Goal: Navigation & Orientation: Find specific page/section

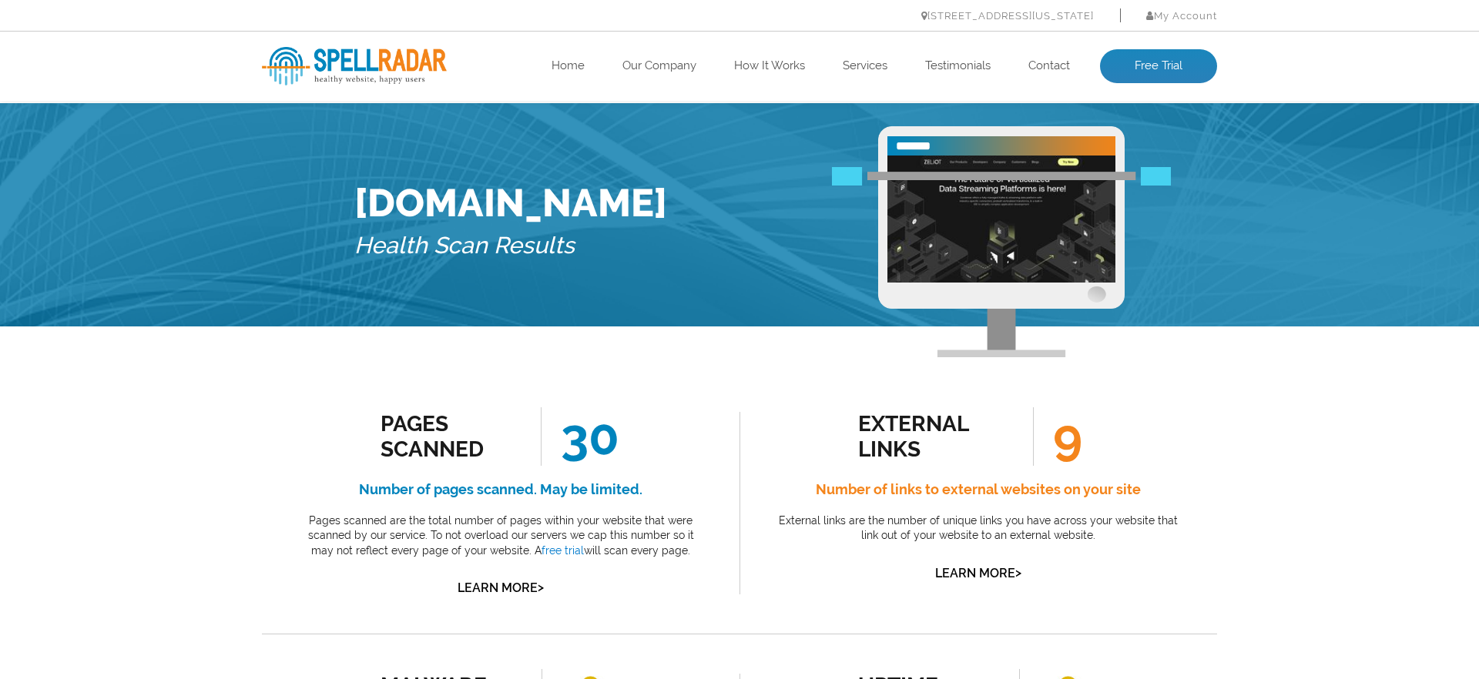
click at [971, 483] on h4 "Number of links to external websites on your site" at bounding box center [978, 489] width 408 height 25
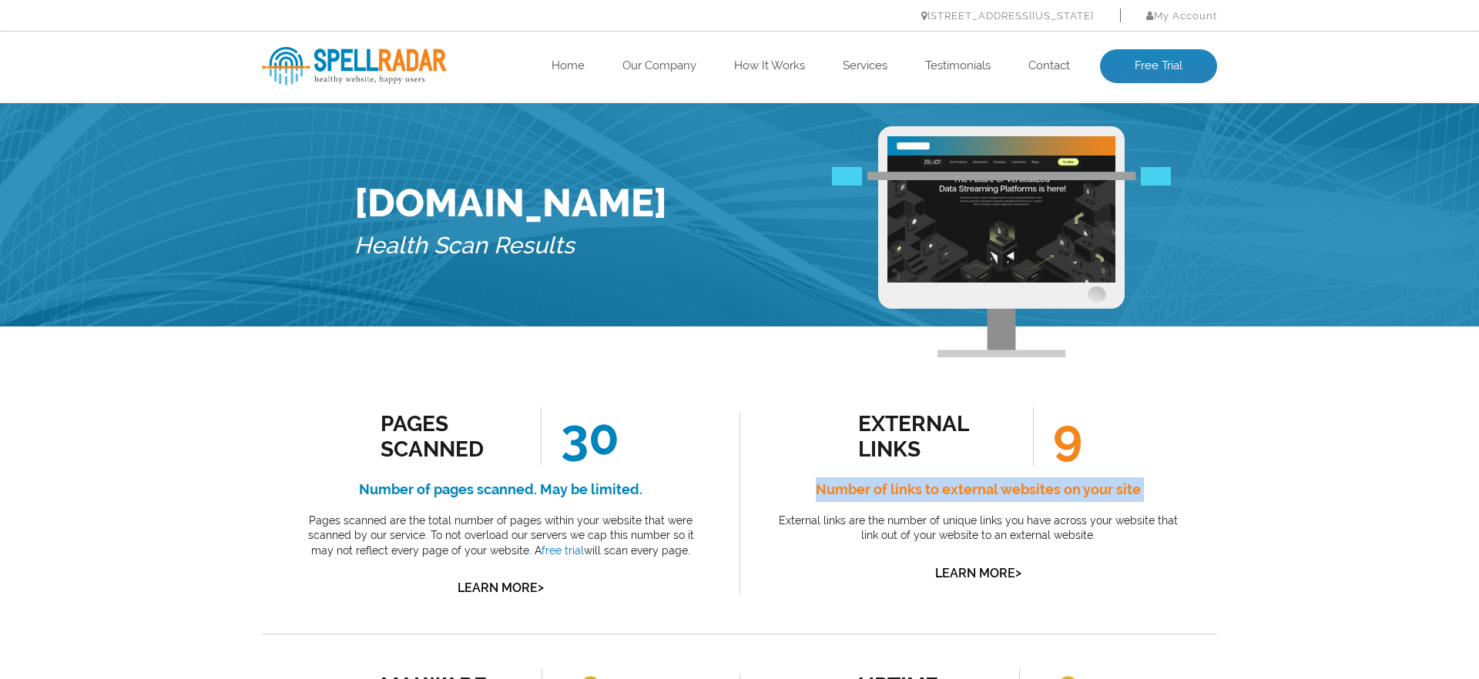
click at [971, 483] on h4 "Number of links to external websites on your site" at bounding box center [978, 489] width 408 height 25
click at [976, 497] on h4 "Number of links to external websites on your site" at bounding box center [978, 489] width 408 height 25
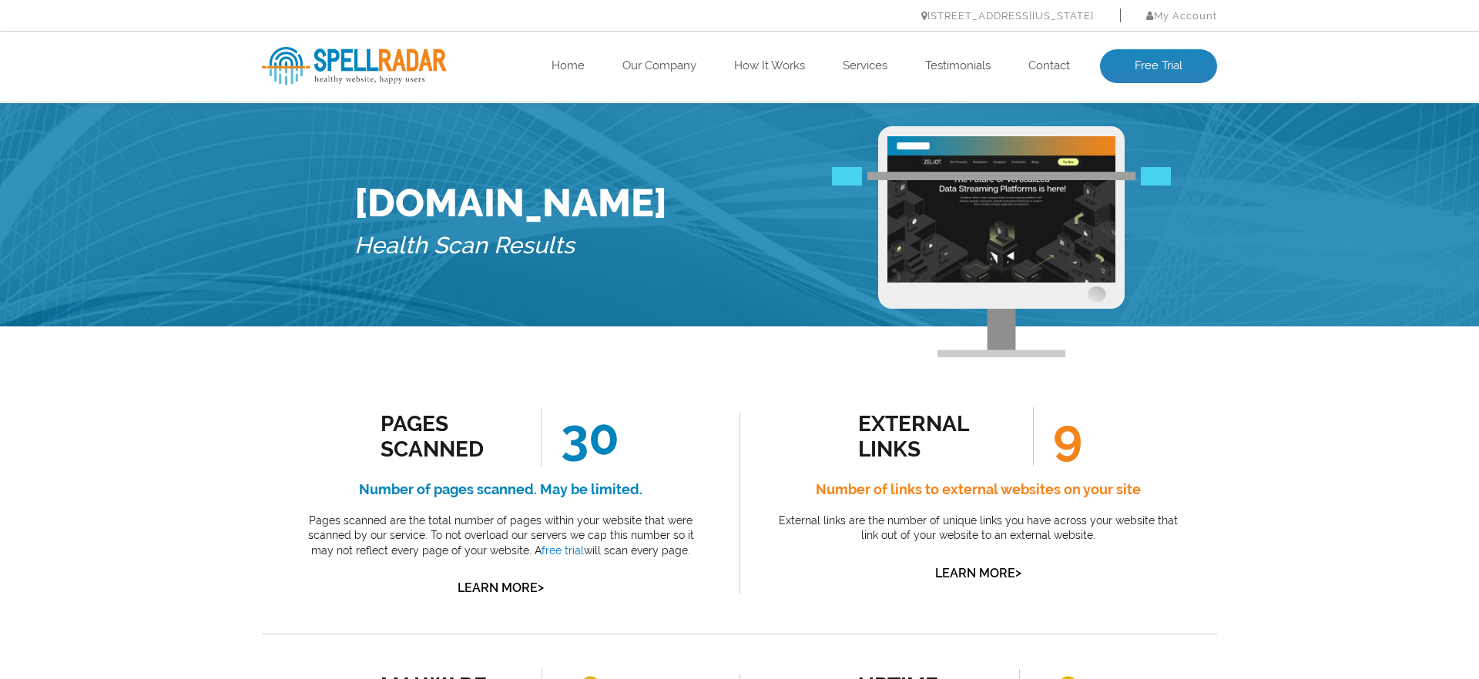
click at [526, 498] on h4 "Number of pages scanned. May be limited." at bounding box center [500, 489] width 408 height 25
click at [608, 541] on p "Pages scanned are the total number of pages within your website that were scann…" at bounding box center [500, 536] width 408 height 45
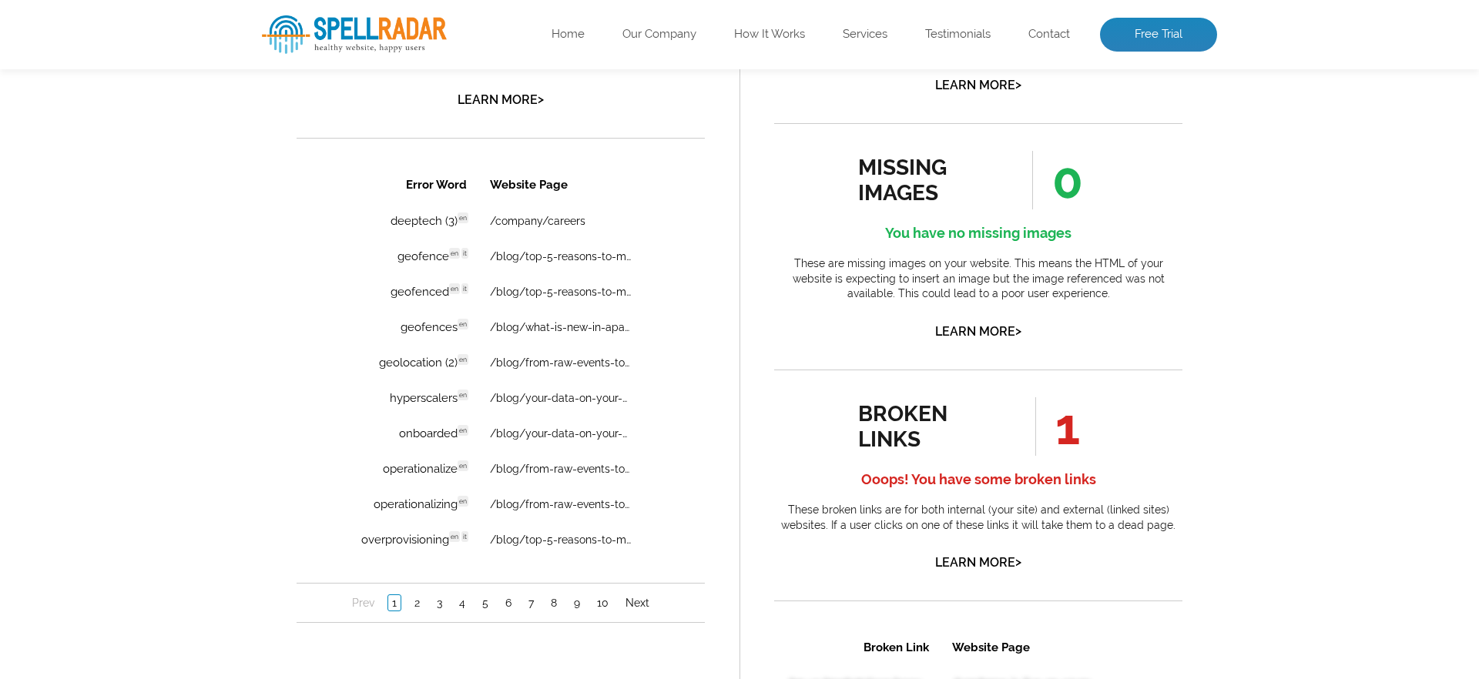
scroll to position [1046, 0]
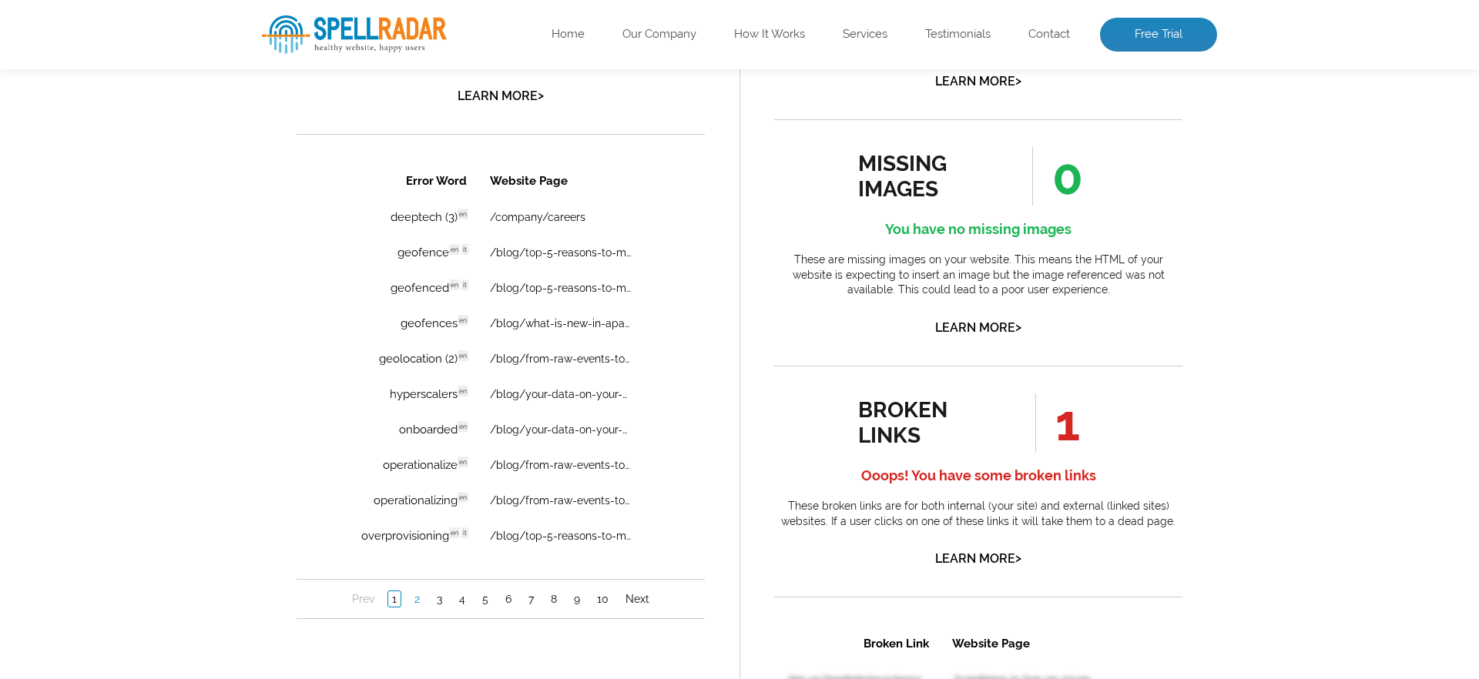
click at [414, 598] on link "2" at bounding box center [416, 598] width 13 height 15
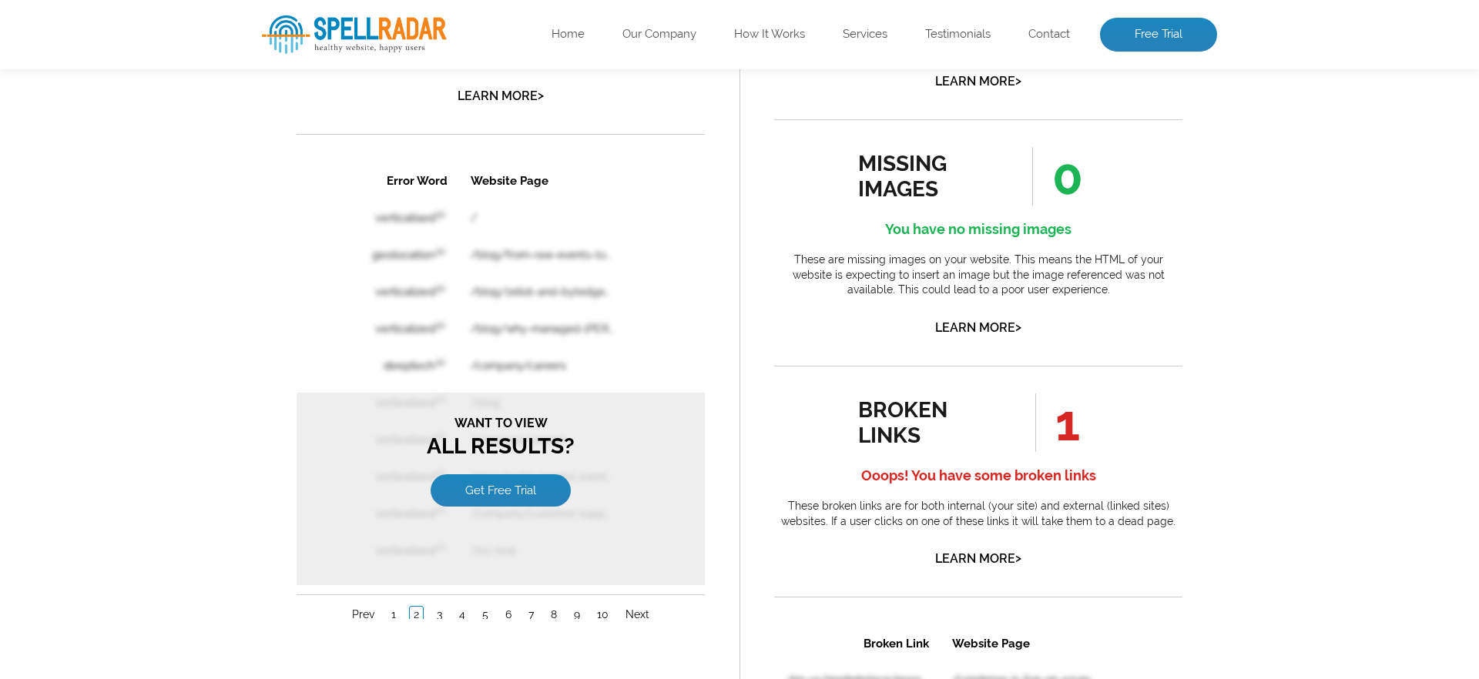
scroll to position [0, 0]
click at [1007, 554] on link "Learn More >" at bounding box center [978, 558] width 86 height 15
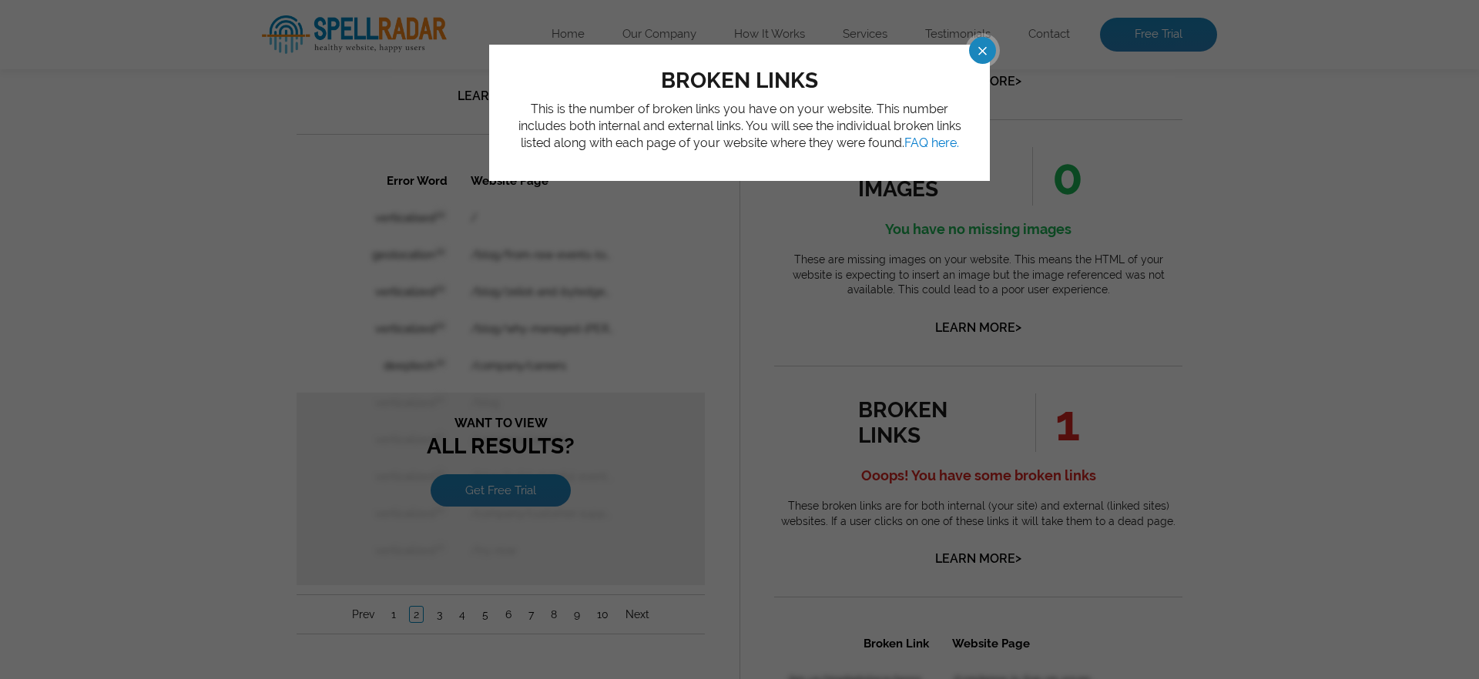
click at [980, 52] on span at bounding box center [968, 50] width 27 height 27
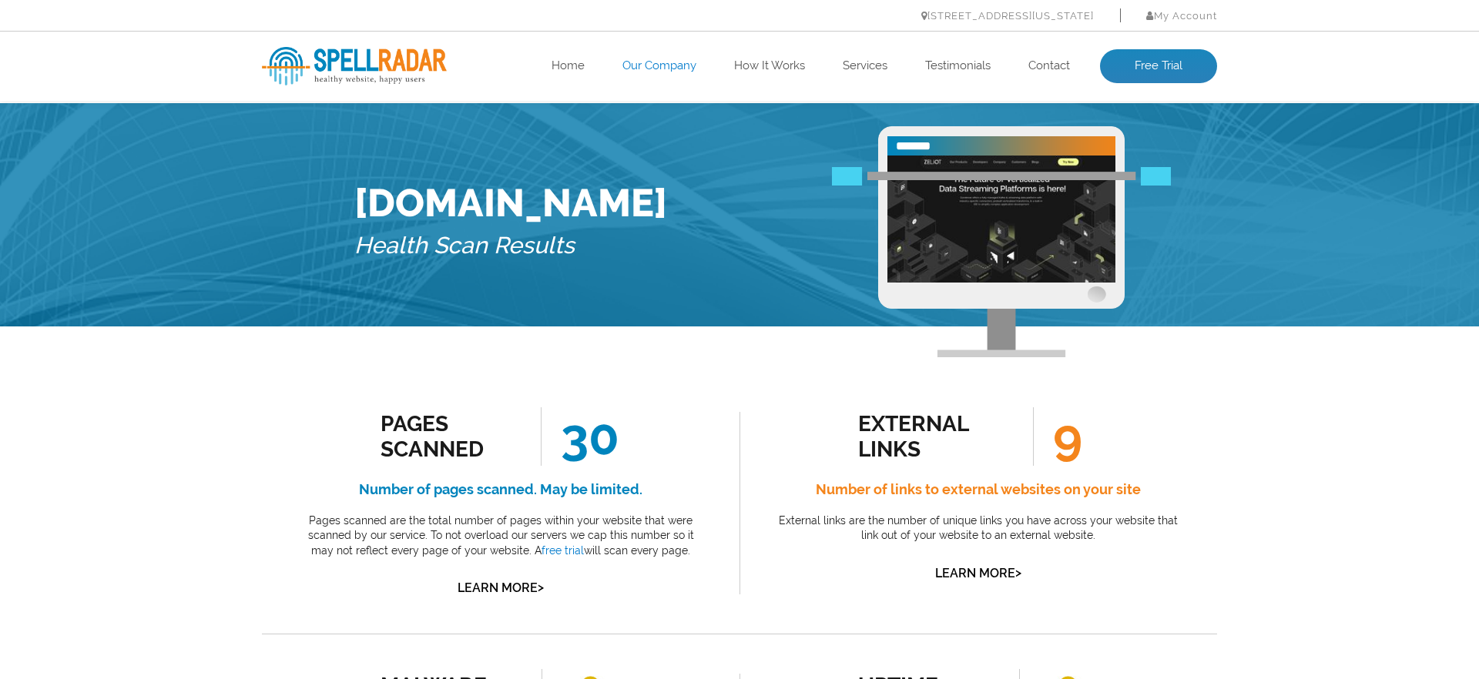
click at [631, 67] on link "Our Company" at bounding box center [659, 66] width 74 height 15
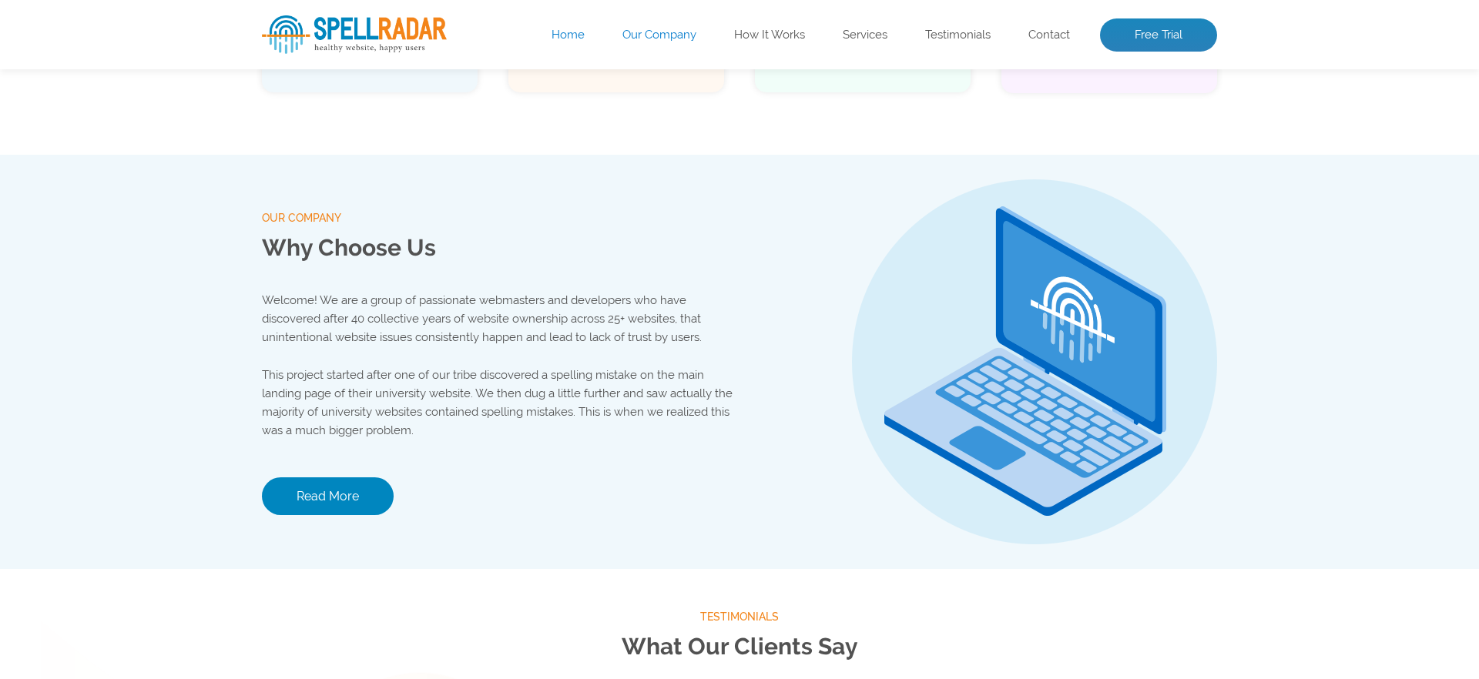
scroll to position [1616, 0]
